Goal: Navigation & Orientation: Find specific page/section

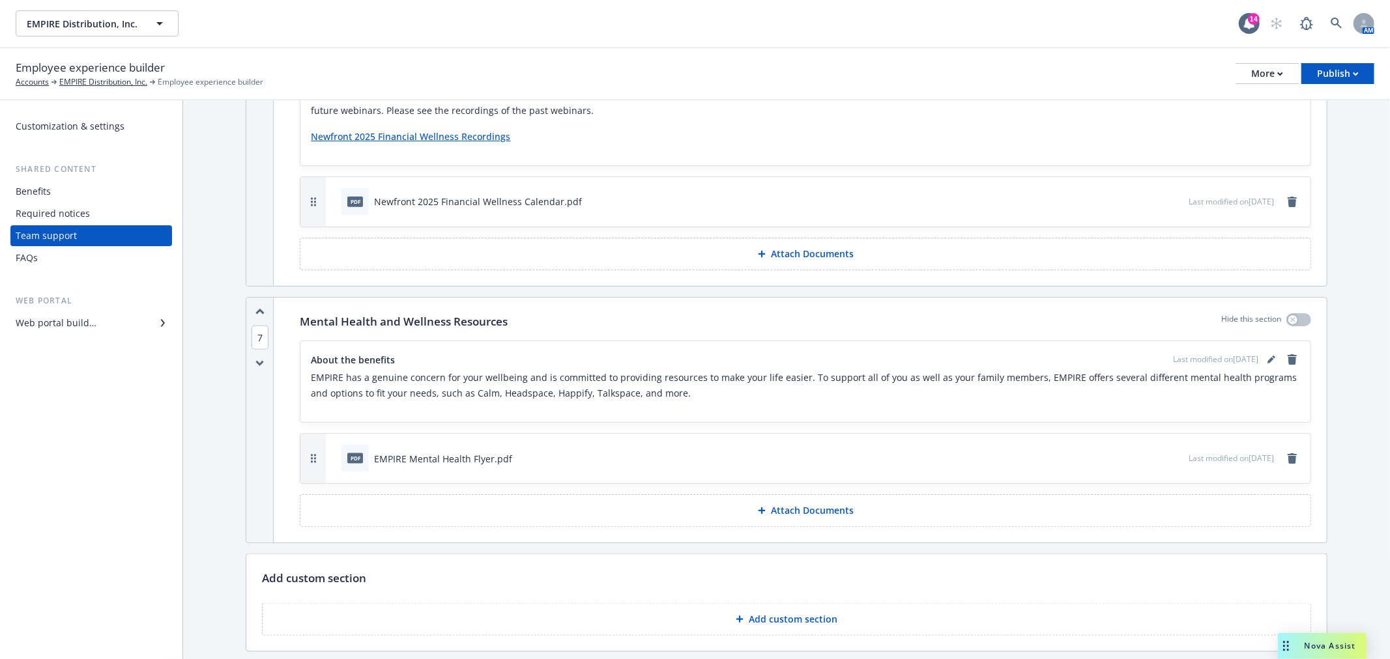
scroll to position [1351, 0]
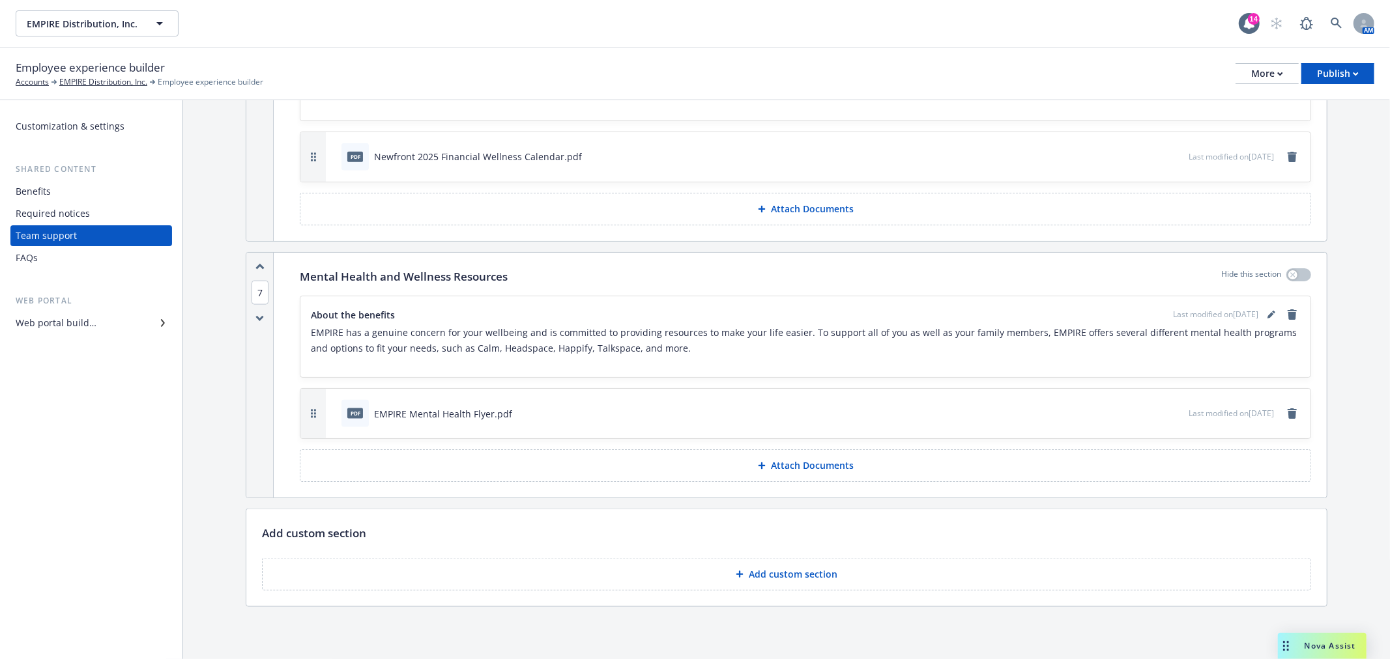
click at [70, 210] on div "Required notices" at bounding box center [53, 213] width 74 height 21
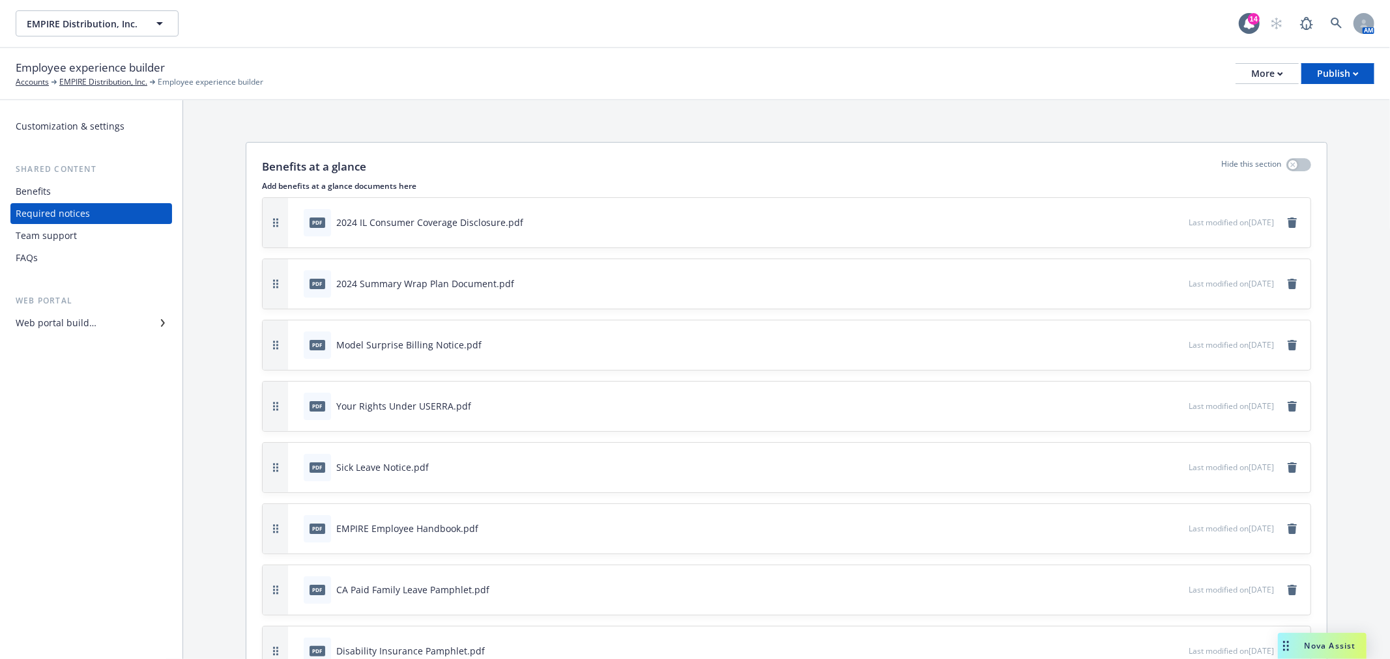
click at [53, 237] on div "Team support" at bounding box center [46, 235] width 61 height 21
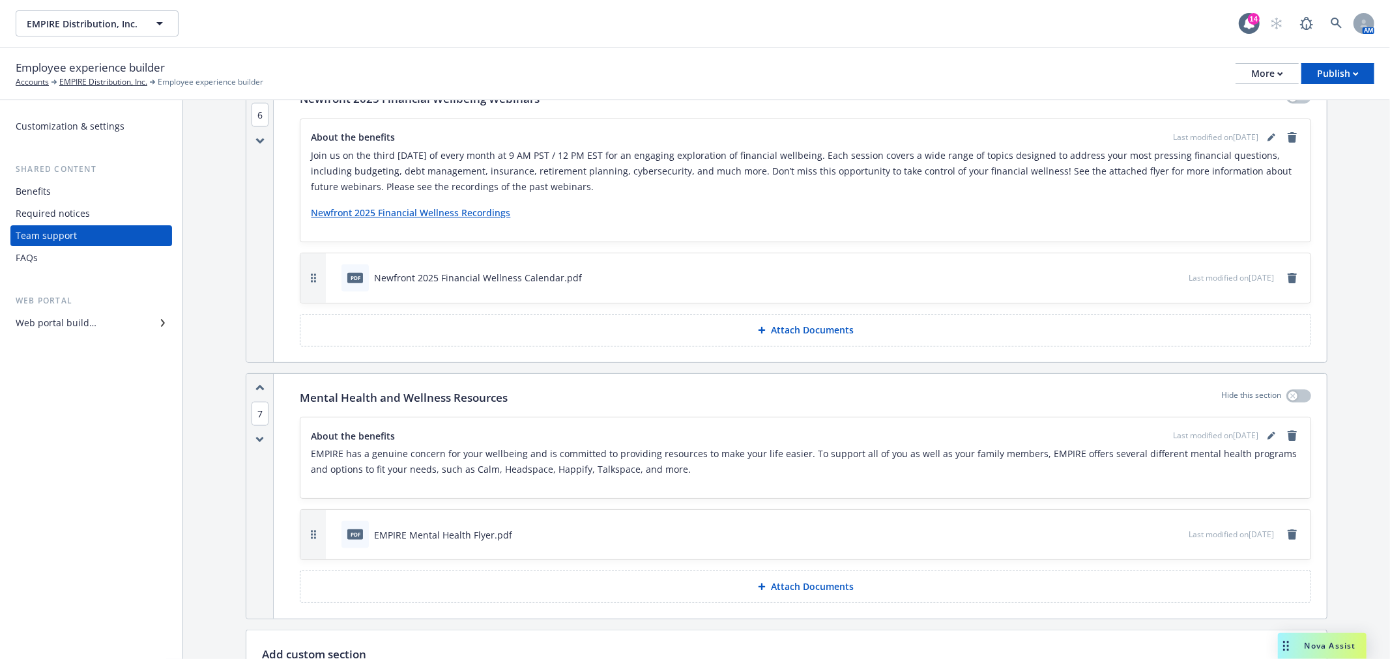
scroll to position [1351, 0]
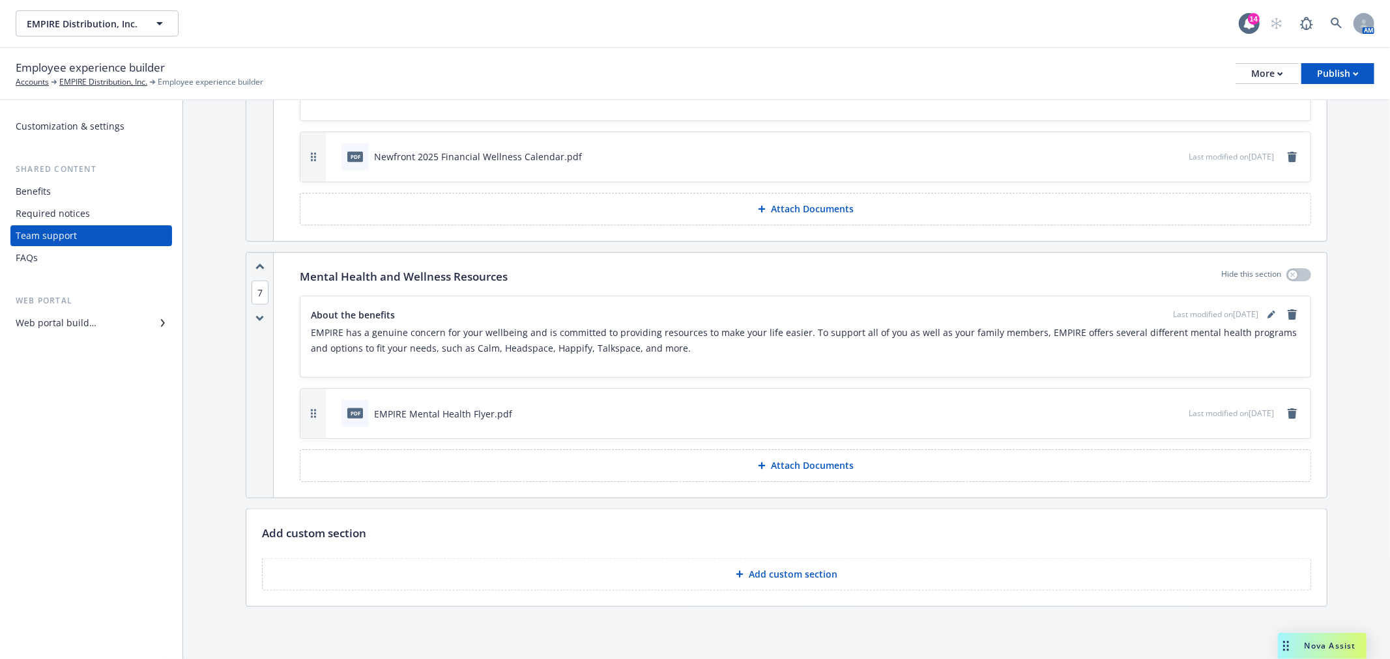
click at [103, 328] on div "Web portal builder" at bounding box center [91, 323] width 151 height 21
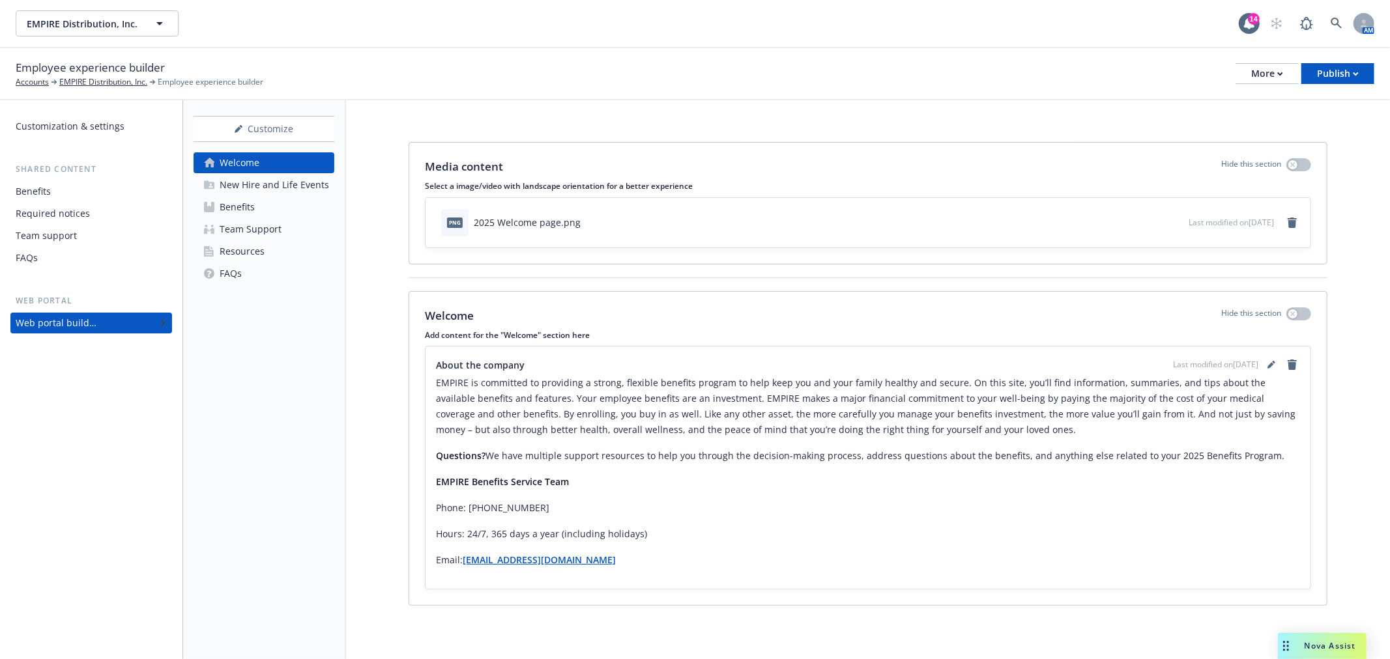
click at [265, 225] on div "Team Support" at bounding box center [251, 229] width 62 height 21
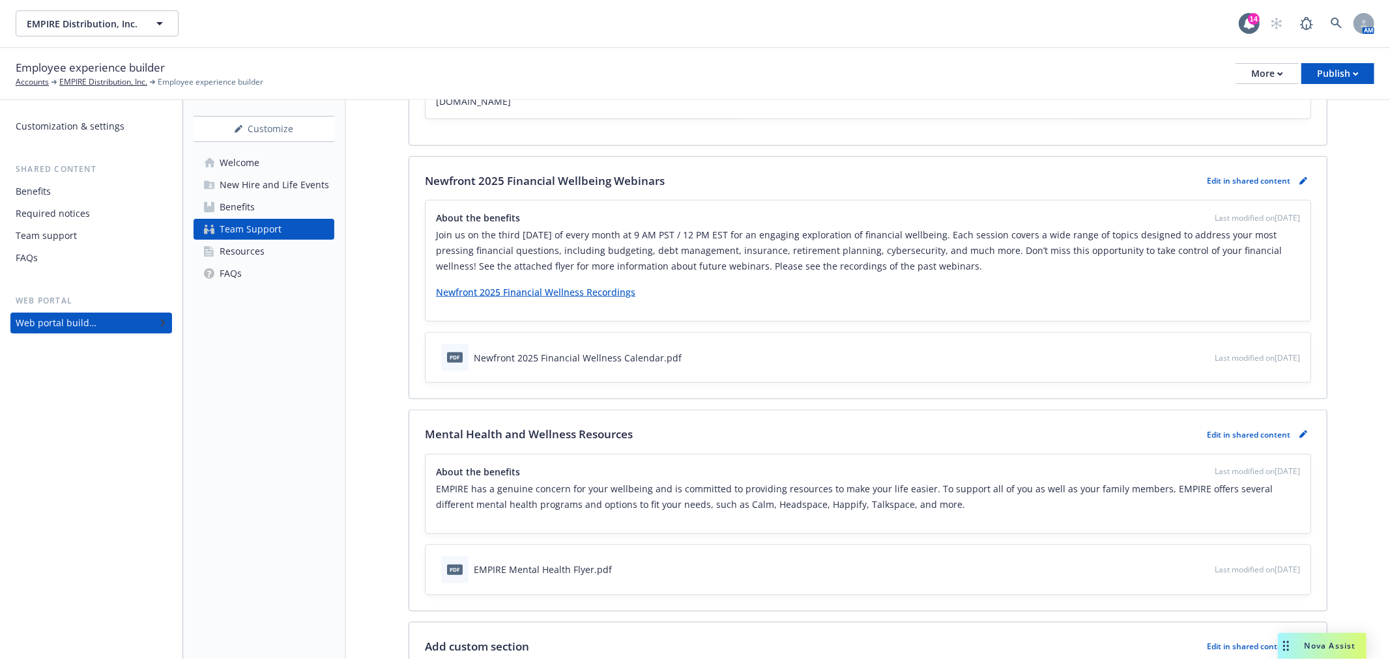
scroll to position [1157, 0]
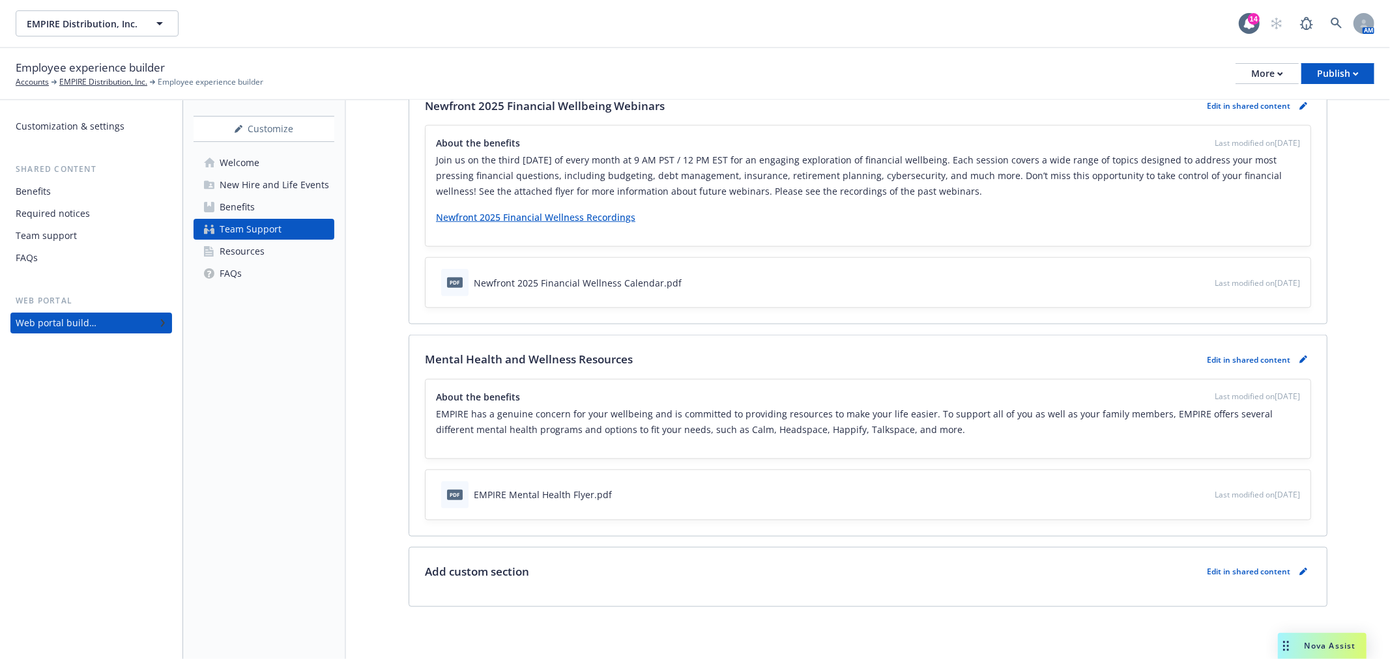
click at [257, 250] on div "Resources" at bounding box center [242, 251] width 45 height 21
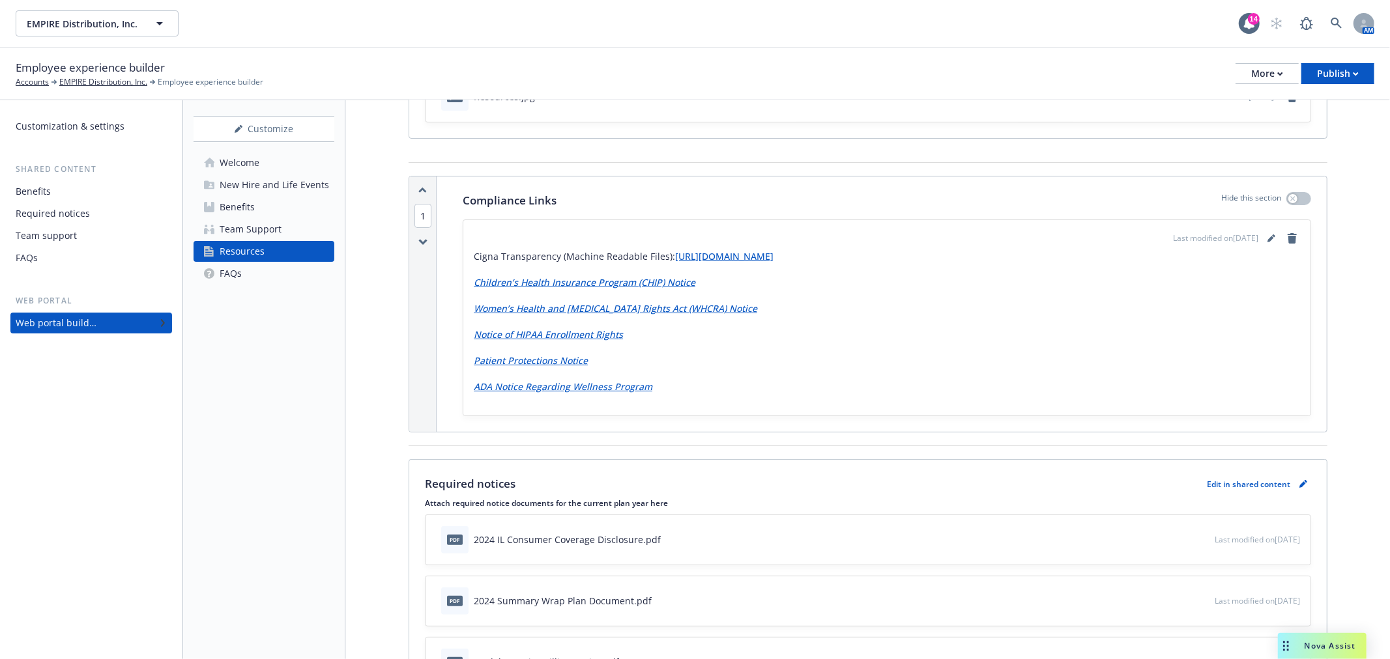
scroll to position [145, 0]
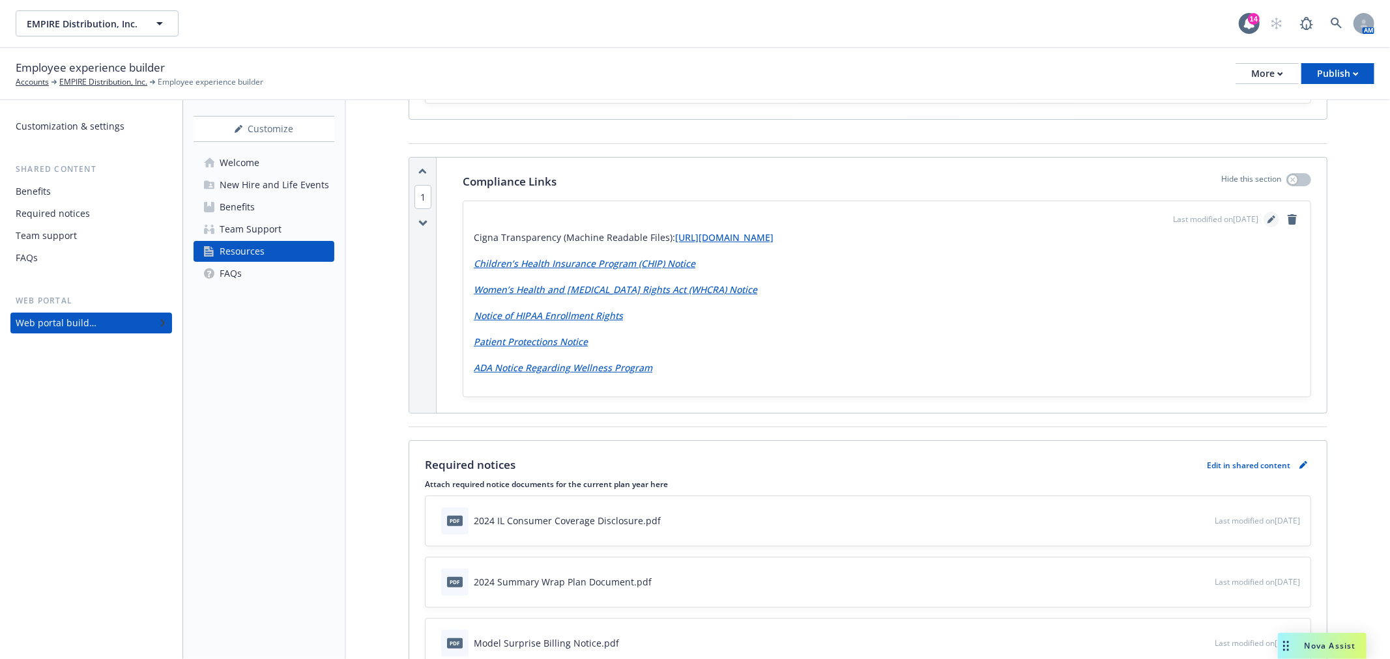
click at [1267, 218] on icon "editPencil" at bounding box center [1271, 220] width 8 height 8
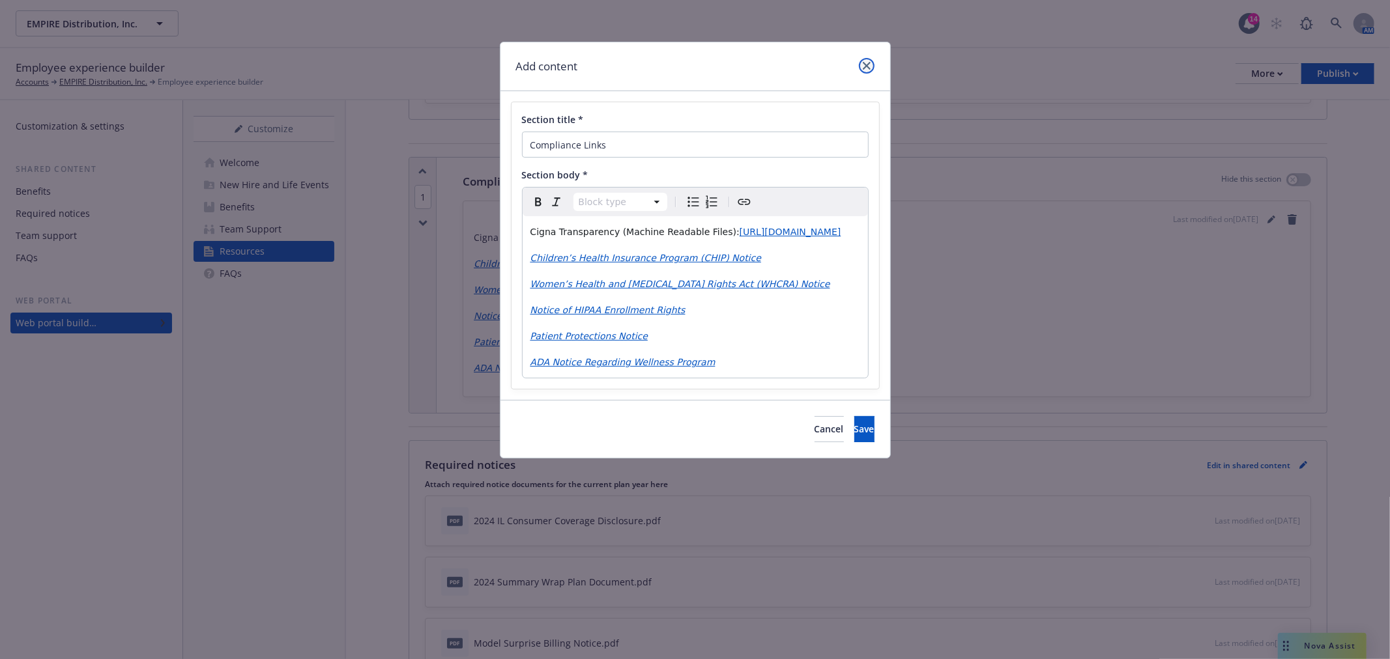
click at [867, 62] on icon "close" at bounding box center [867, 66] width 8 height 8
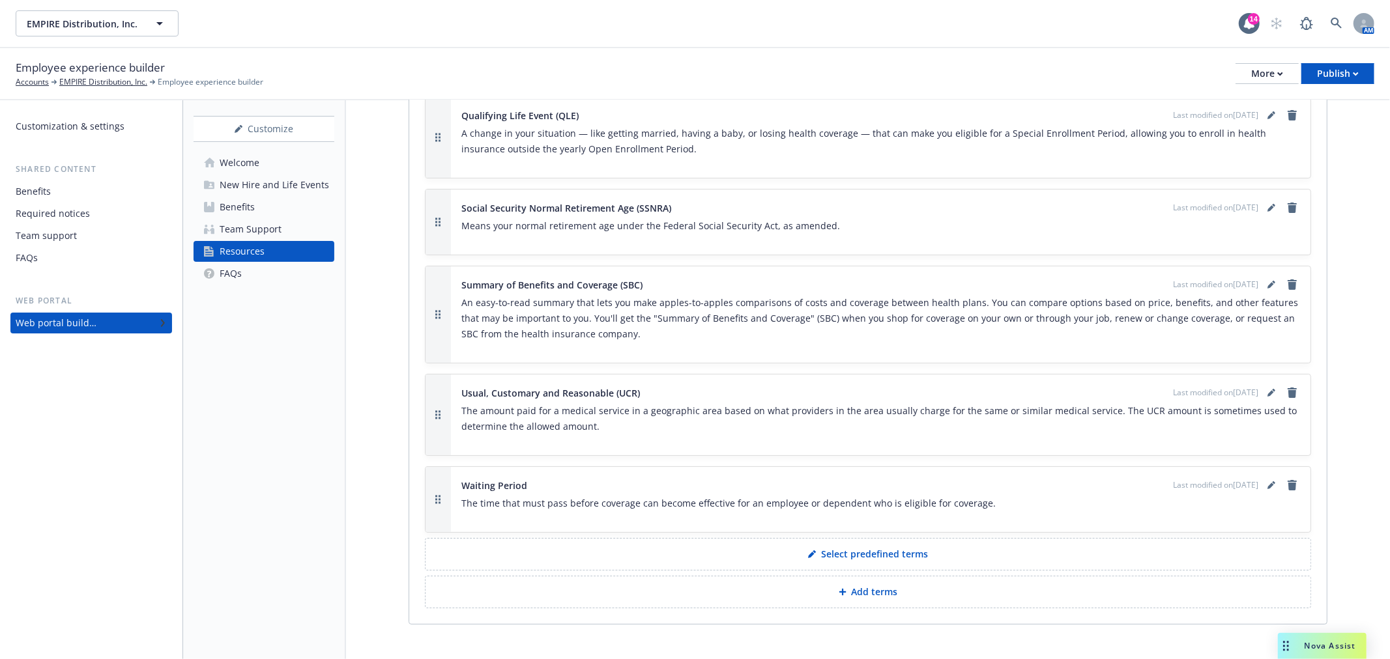
scroll to position [4193, 0]
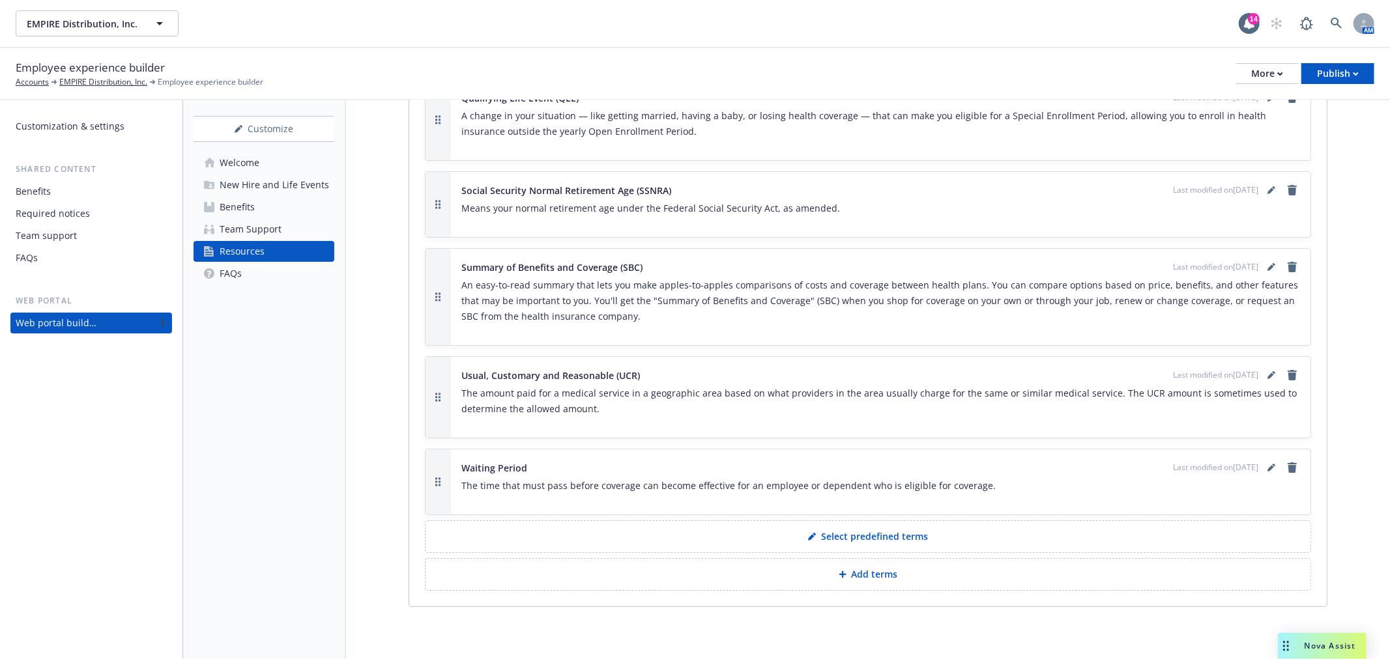
click at [249, 228] on div "Team Support" at bounding box center [251, 229] width 62 height 21
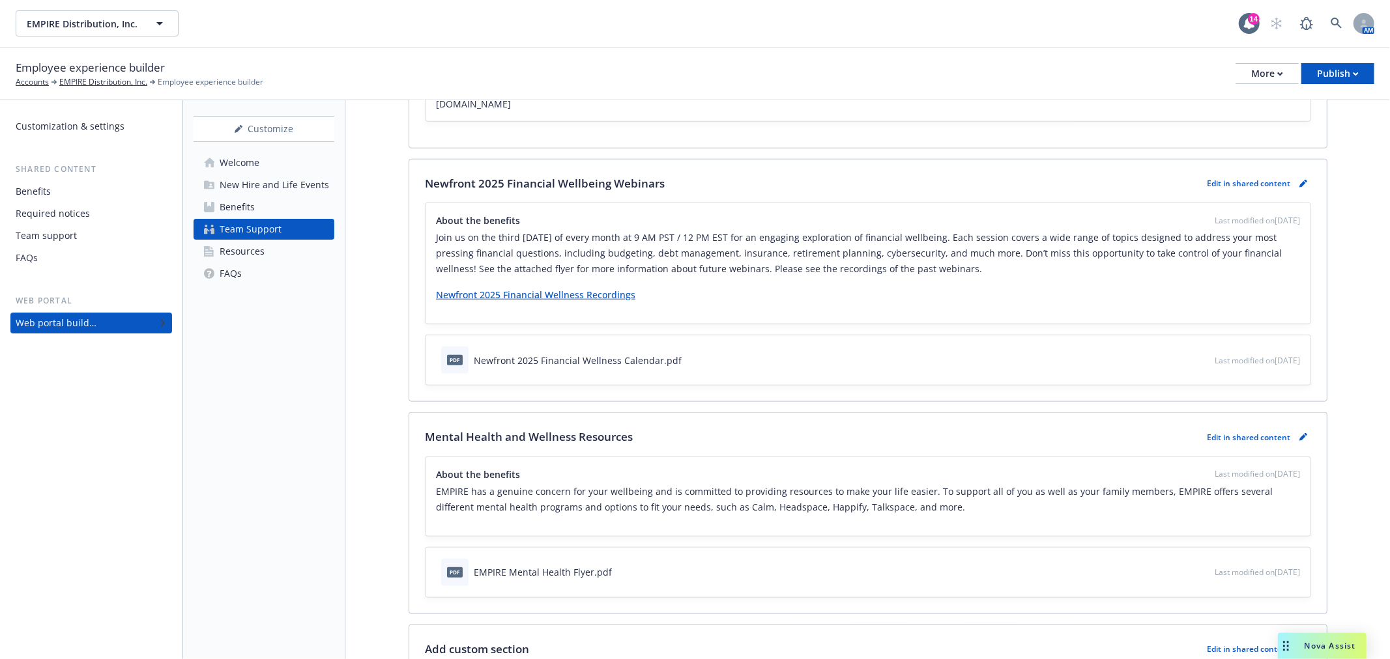
scroll to position [1157, 0]
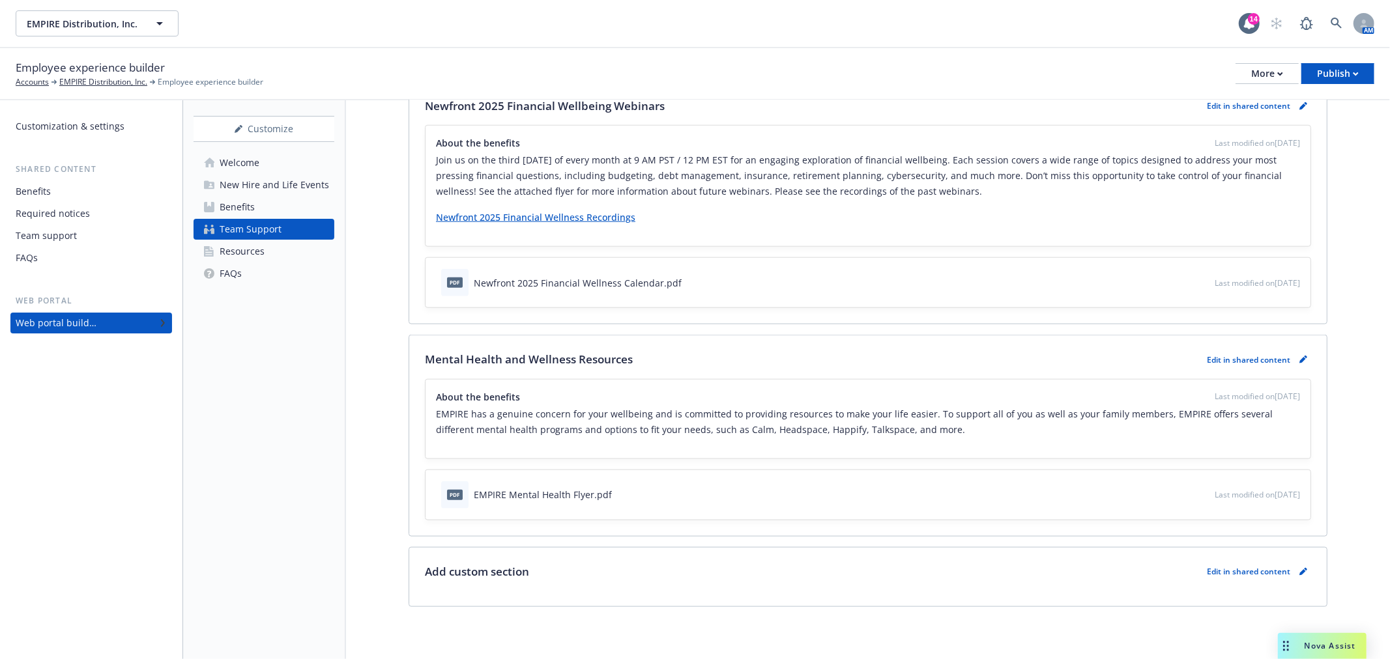
click at [268, 184] on div "New Hire and Life Events" at bounding box center [274, 185] width 109 height 21
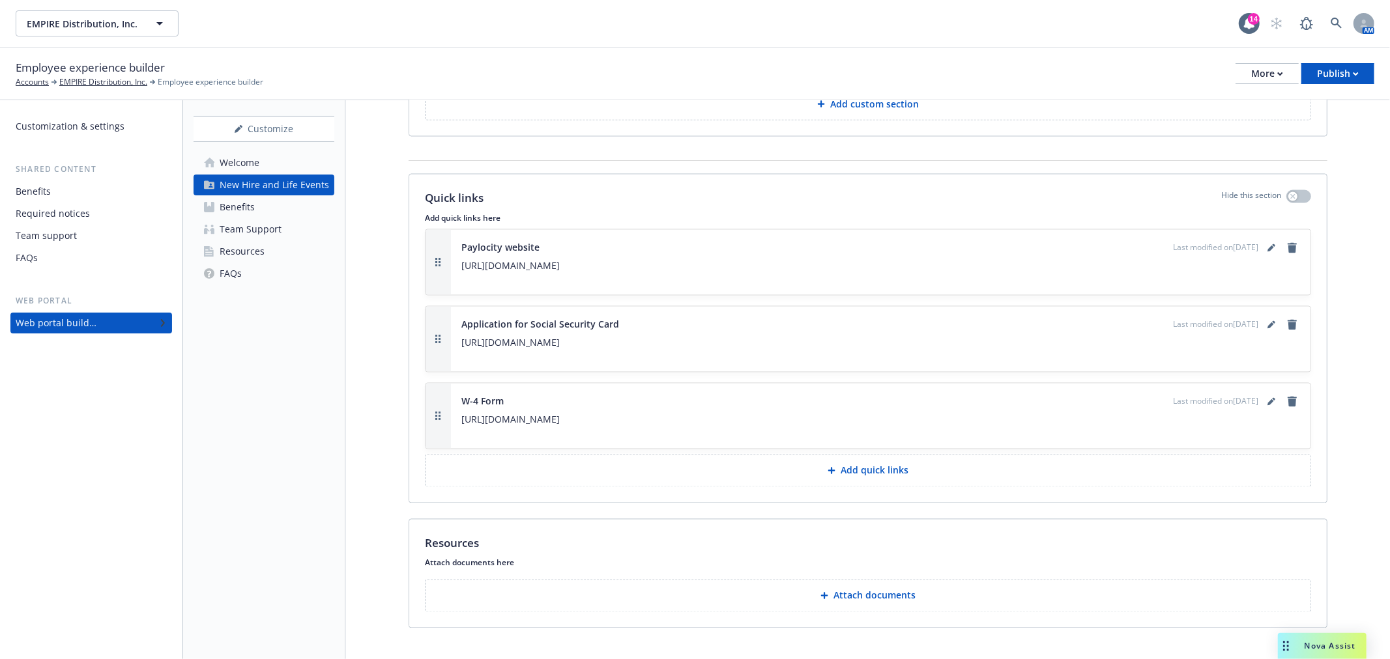
scroll to position [2073, 0]
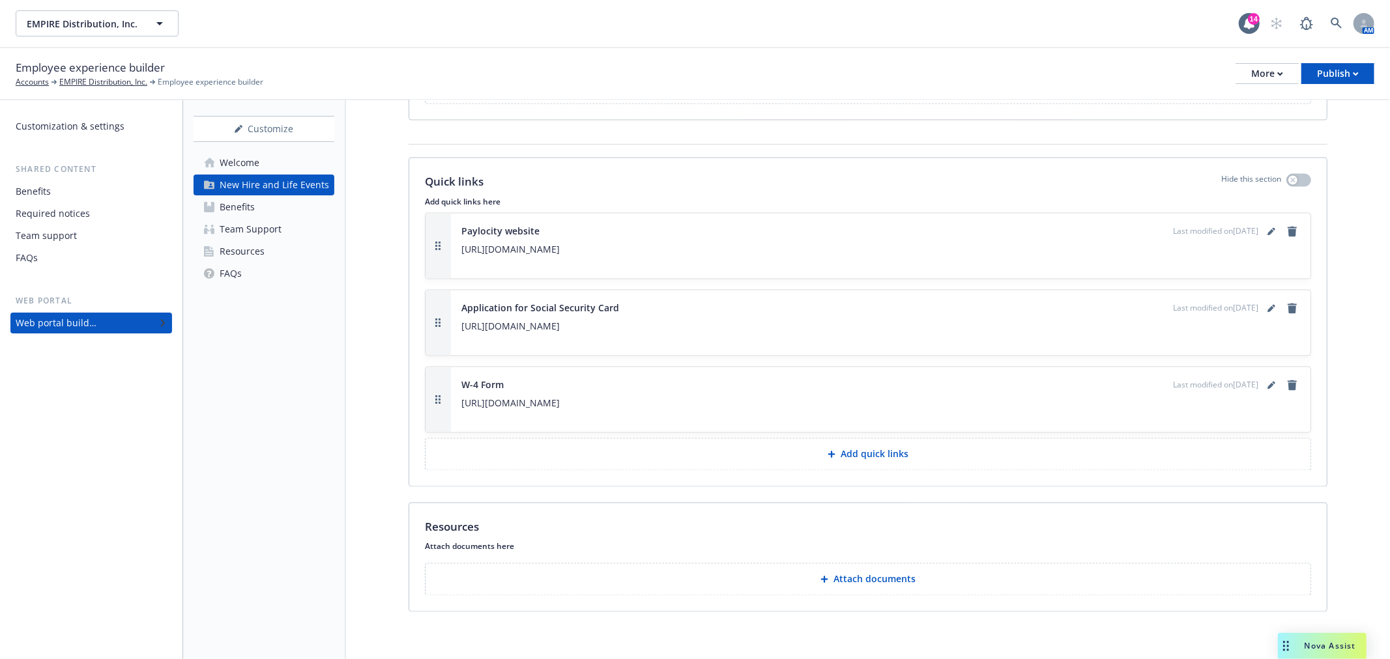
click at [256, 225] on div "Team Support" at bounding box center [251, 229] width 62 height 21
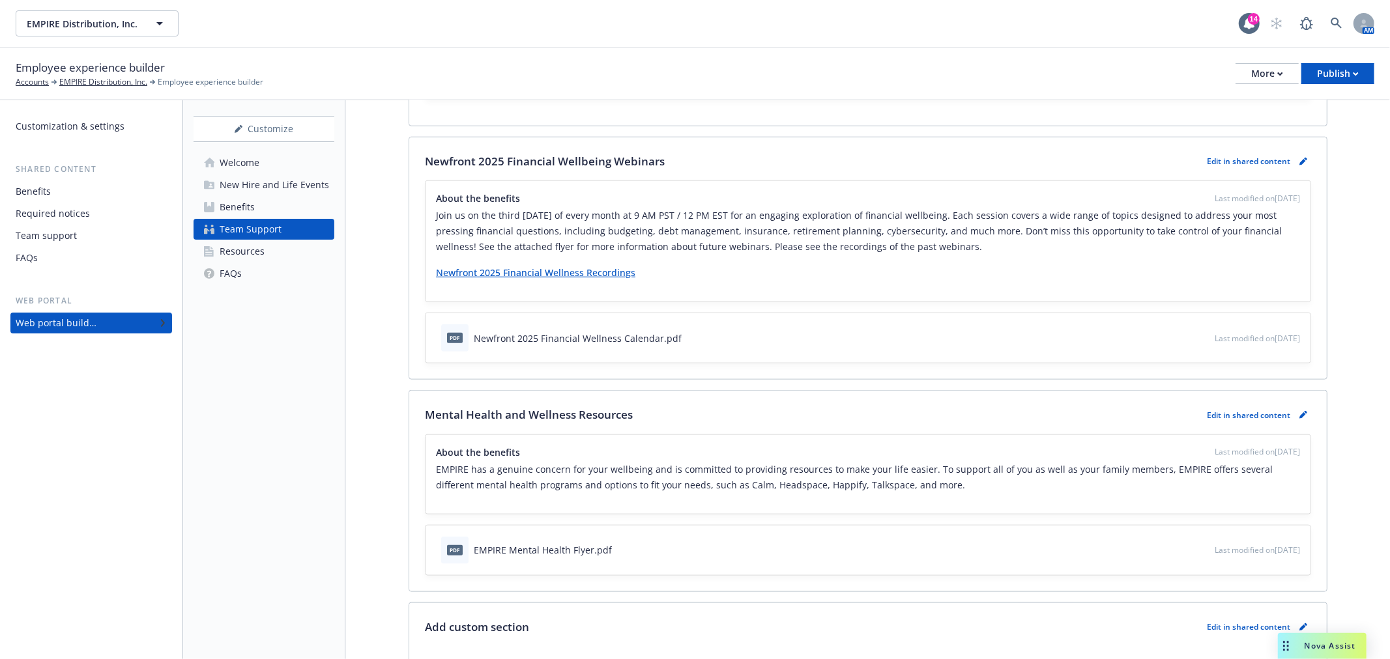
scroll to position [1012, 0]
